Goal: Information Seeking & Learning: Check status

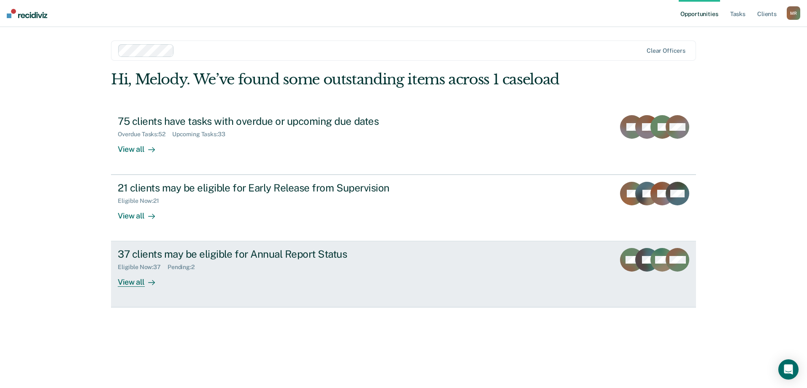
click at [358, 281] on div "37 clients may be eligible for Annual Report Status Eligible Now : 37 Pending :…" at bounding box center [276, 267] width 317 height 39
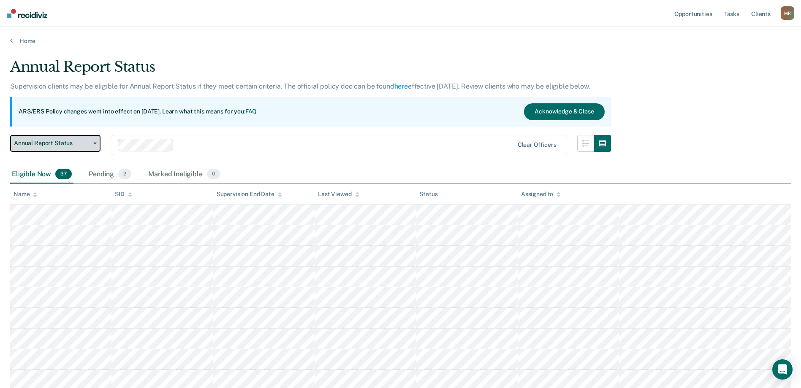
click at [79, 141] on span "Annual Report Status" at bounding box center [52, 143] width 76 height 7
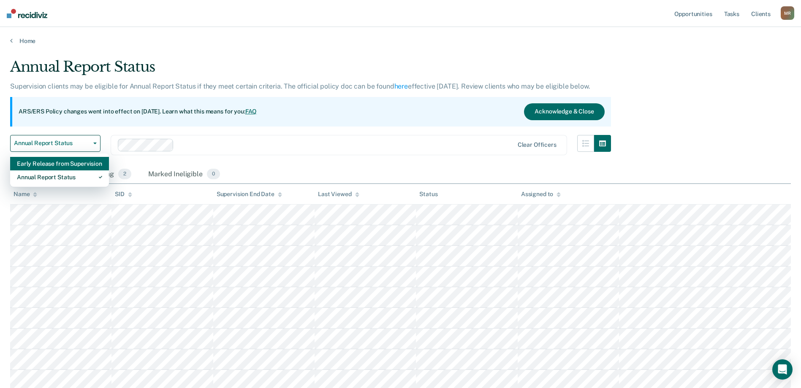
click at [62, 165] on div "Early Release from Supervision" at bounding box center [59, 164] width 85 height 14
